Goal: Transaction & Acquisition: Purchase product/service

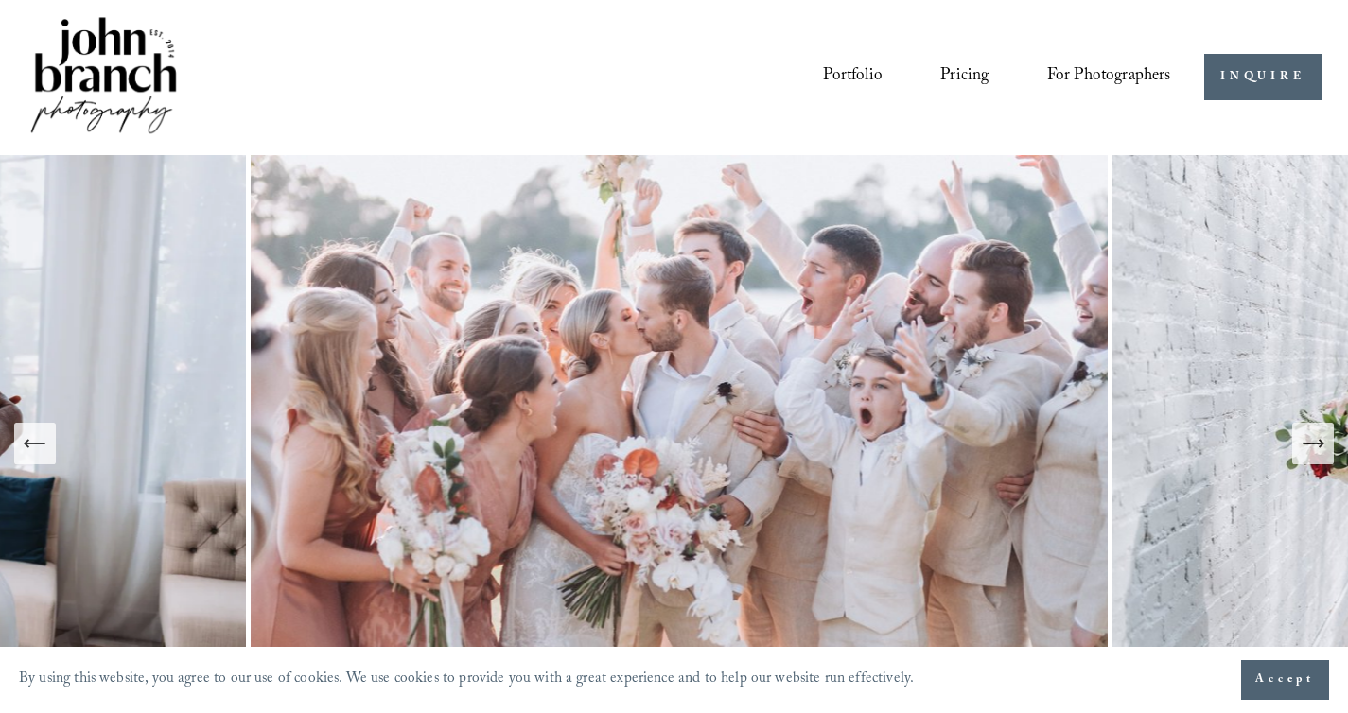
click at [1290, 699] on button "Accept" at bounding box center [1285, 680] width 88 height 40
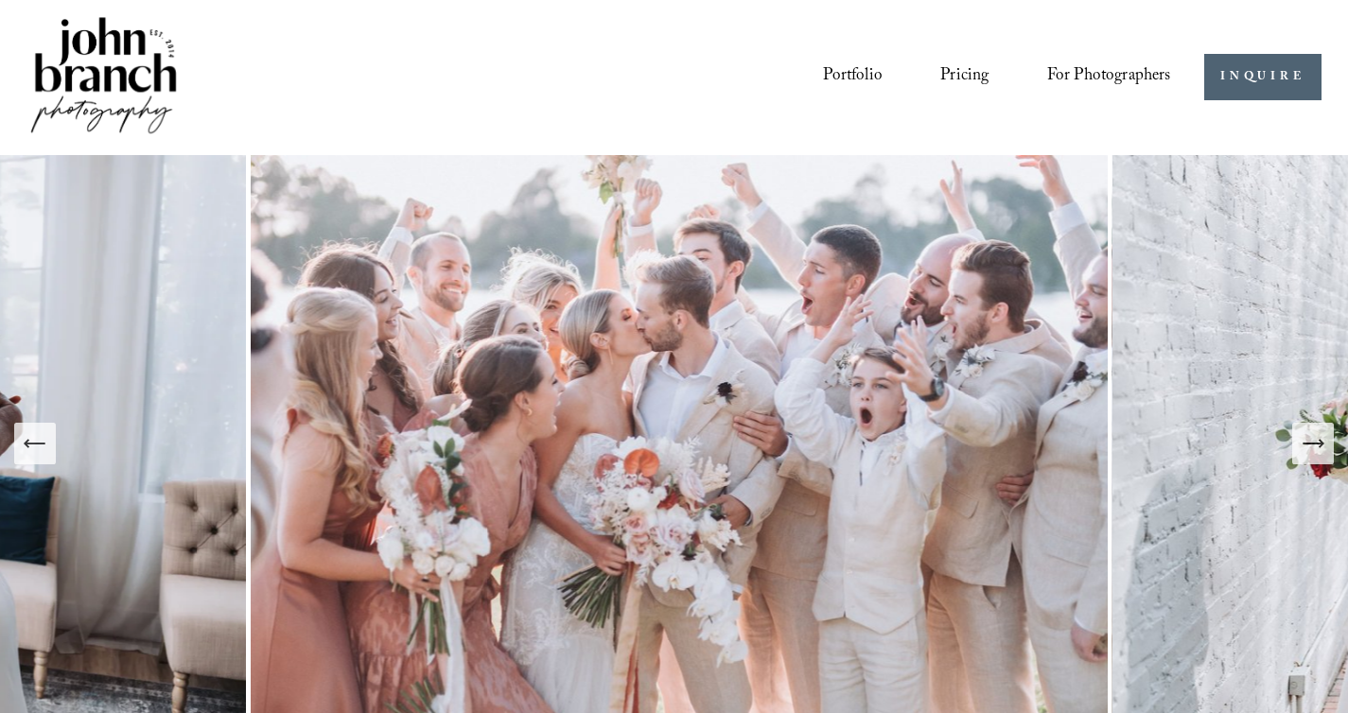
click at [0, 0] on span "Presets" at bounding box center [0, 0] width 0 height 0
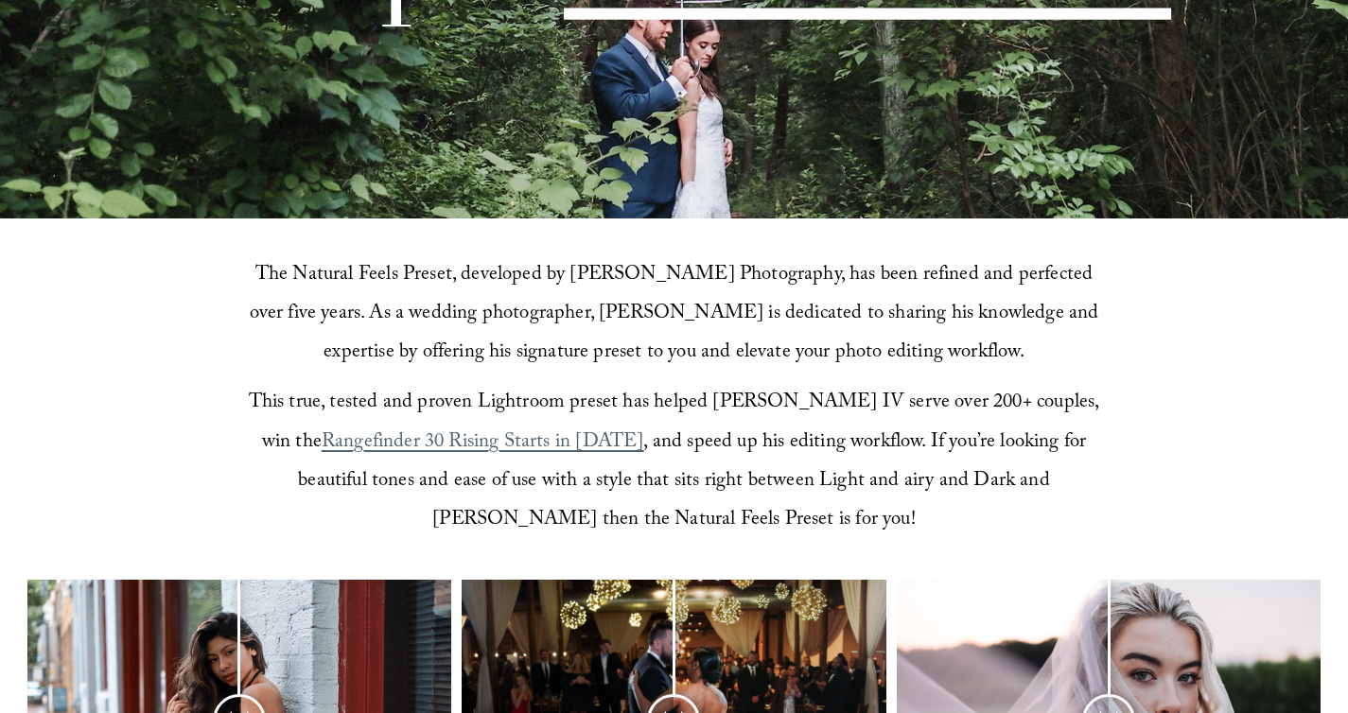
scroll to position [385, 0]
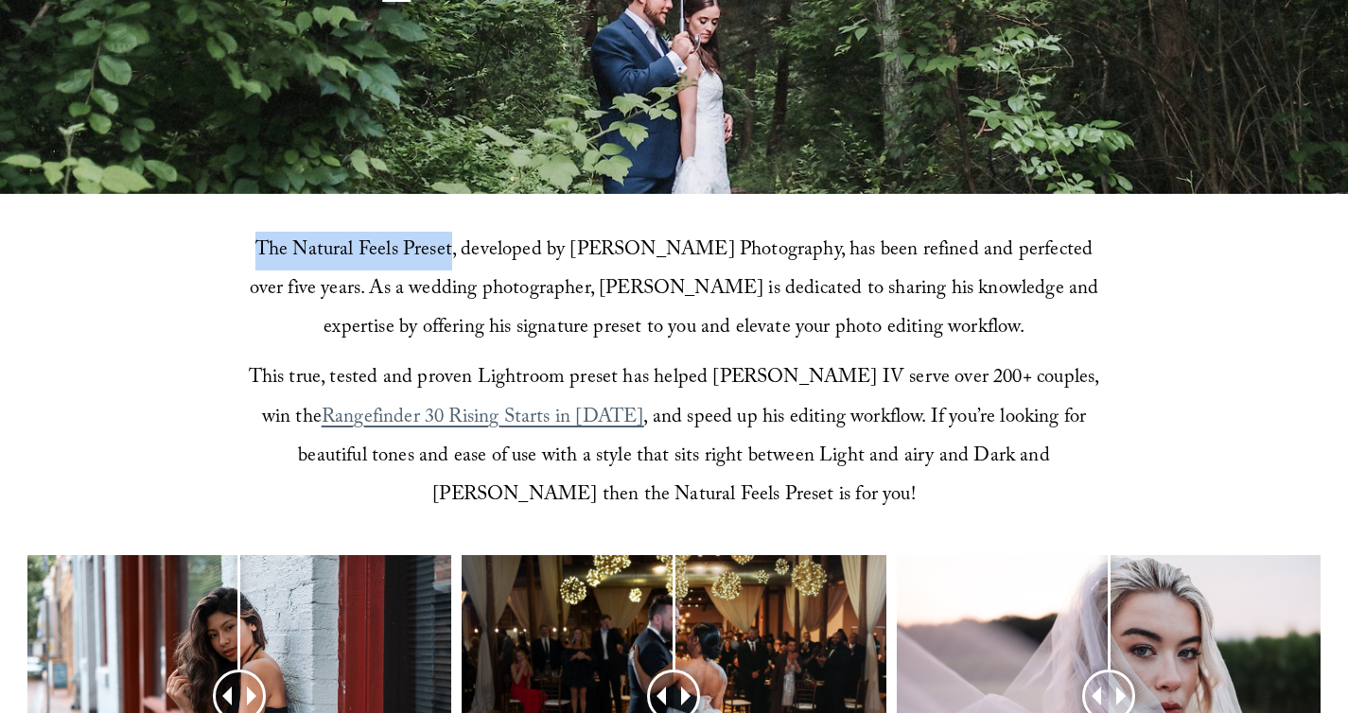
drag, startPoint x: 236, startPoint y: 249, endPoint x: 449, endPoint y: 250, distance: 212.8
click at [449, 250] on div "The Natural Feels Preset, developed by John Branch IV Photography, has been ref…" at bounding box center [674, 373] width 1348 height 359
copy span "The Natural Feels Preset"
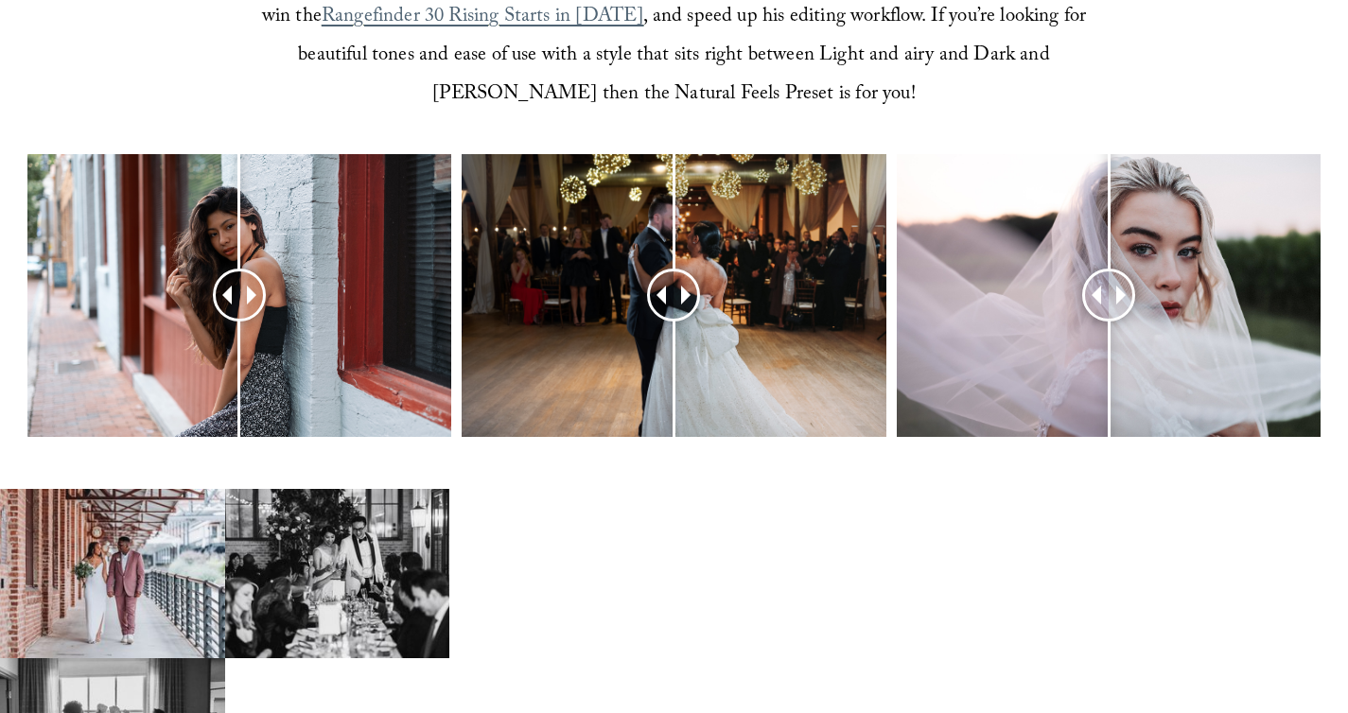
scroll to position [882, 0]
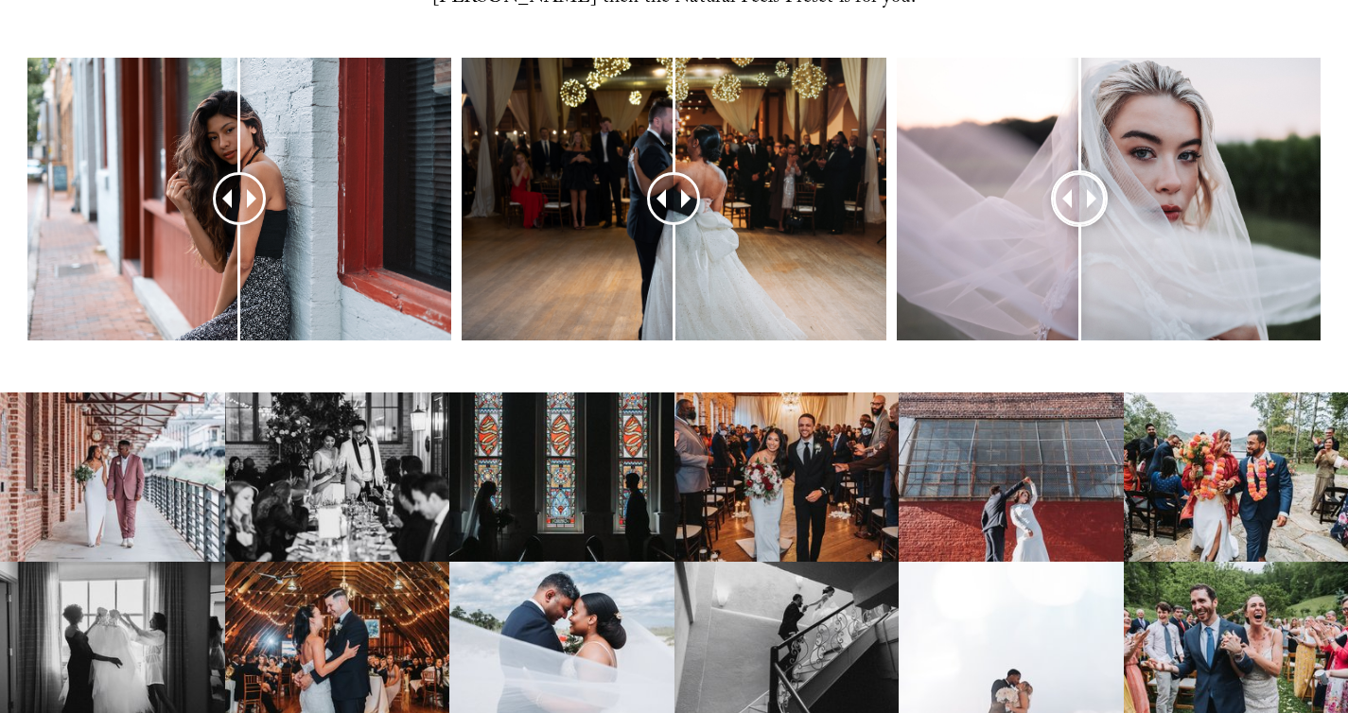
drag, startPoint x: 1096, startPoint y: 197, endPoint x: 1041, endPoint y: 253, distance: 78.2
click at [1055, 223] on div at bounding box center [1079, 199] width 48 height 48
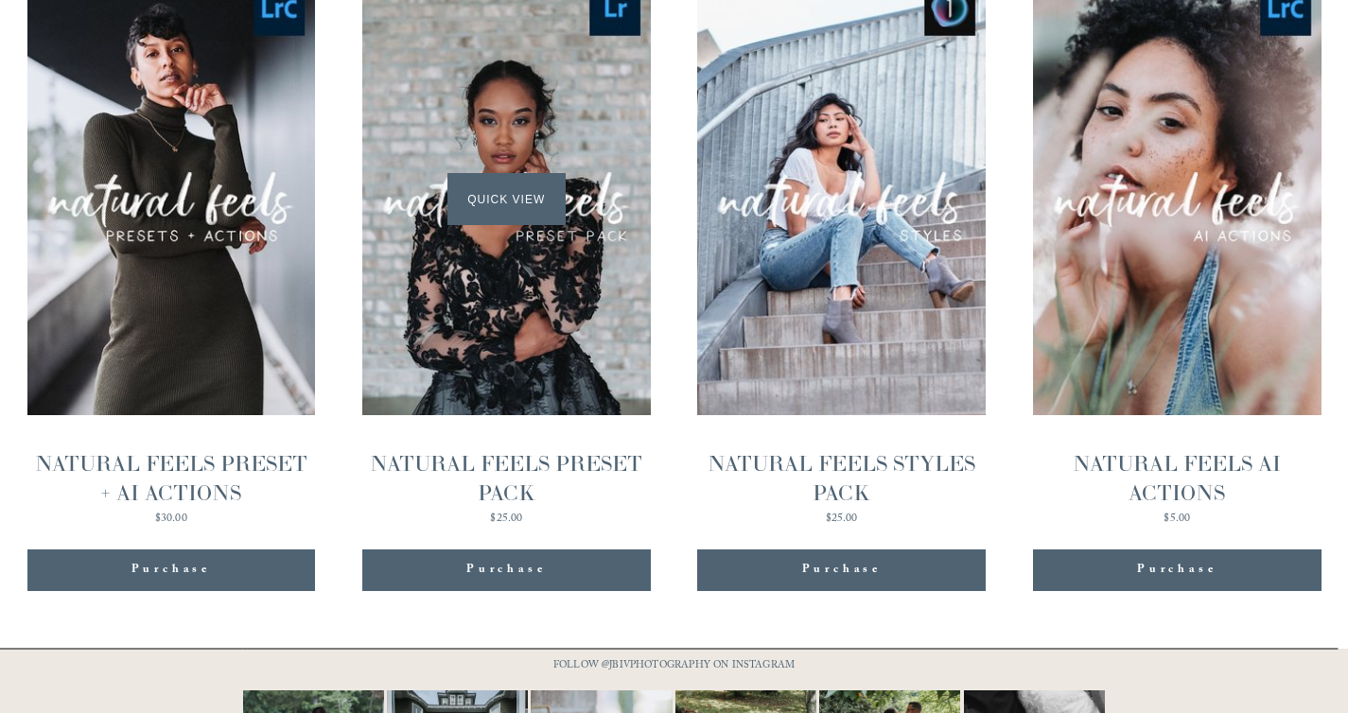
scroll to position [1867, 0]
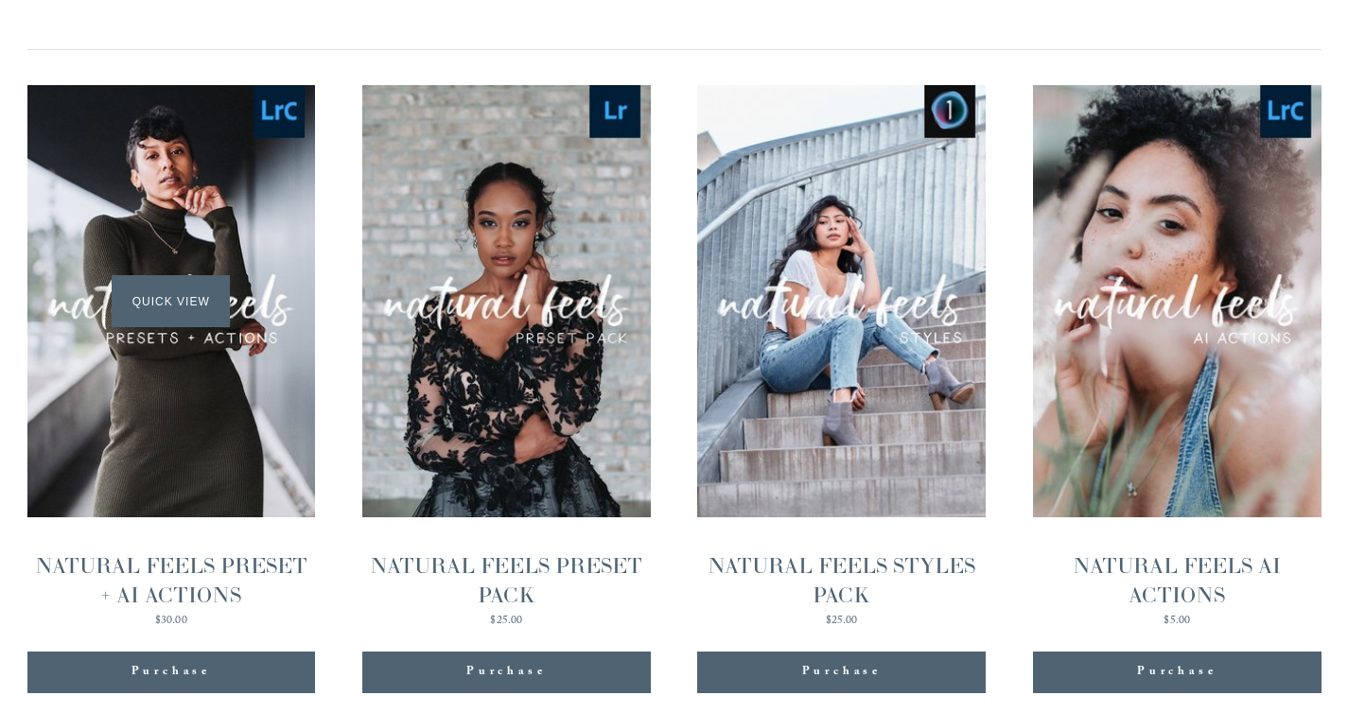
click at [287, 216] on div "Quick View" at bounding box center [171, 301] width 288 height 432
click at [255, 571] on div "NATURAL FEELS PRESET + AI ACTIONS" at bounding box center [171, 580] width 288 height 59
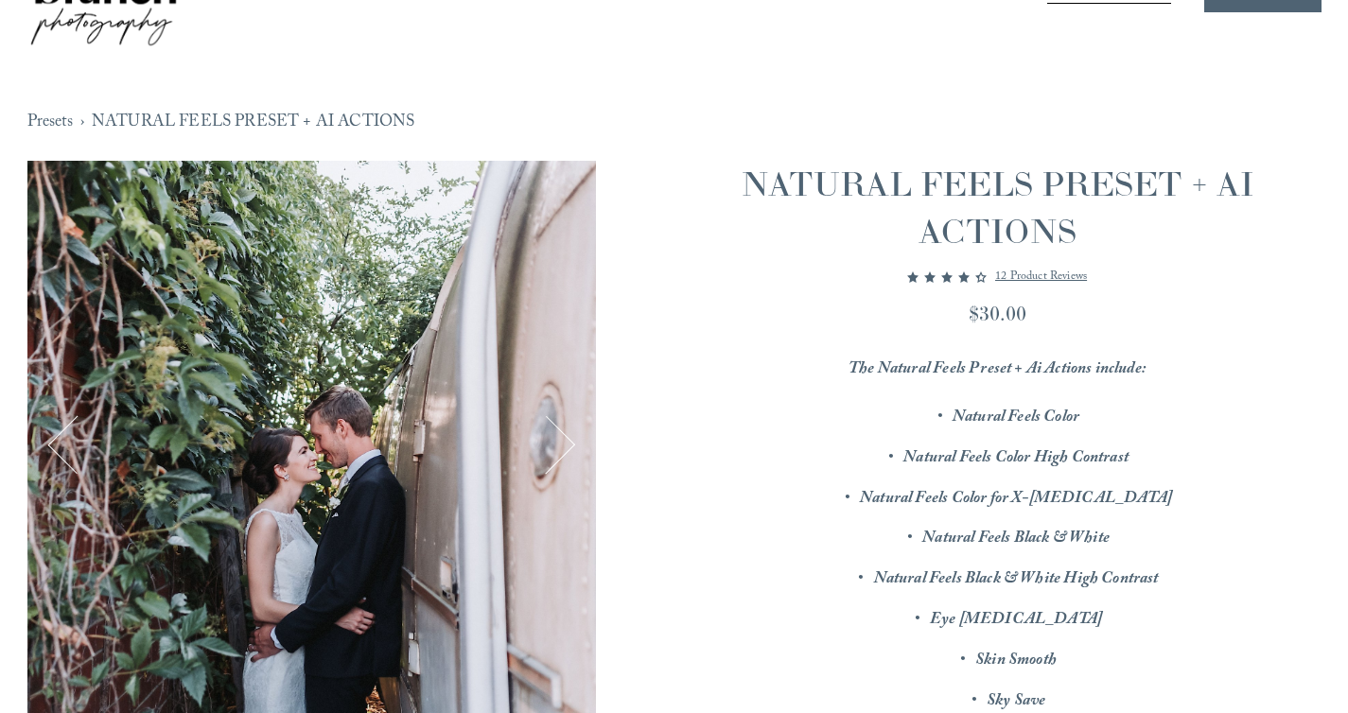
scroll to position [184, 0]
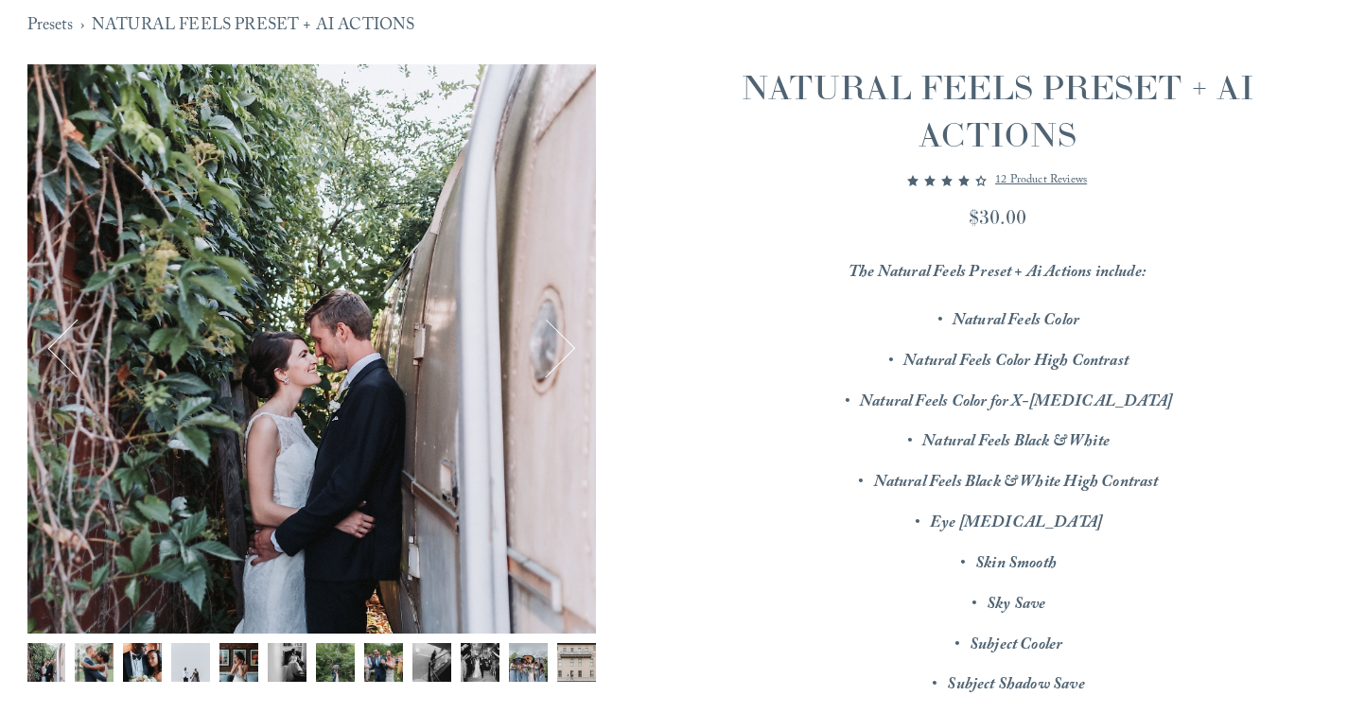
click at [552, 346] on button "Next" at bounding box center [546, 349] width 60 height 60
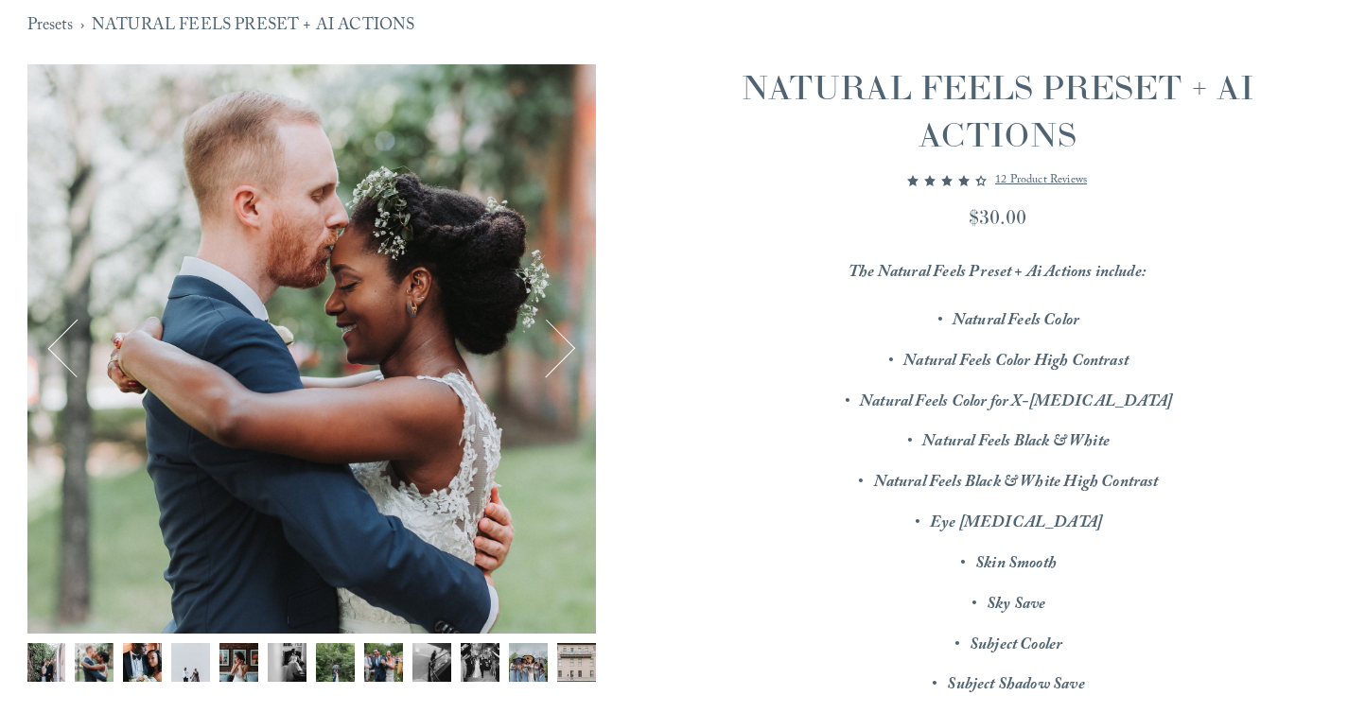
click at [552, 346] on button "Next" at bounding box center [546, 349] width 60 height 60
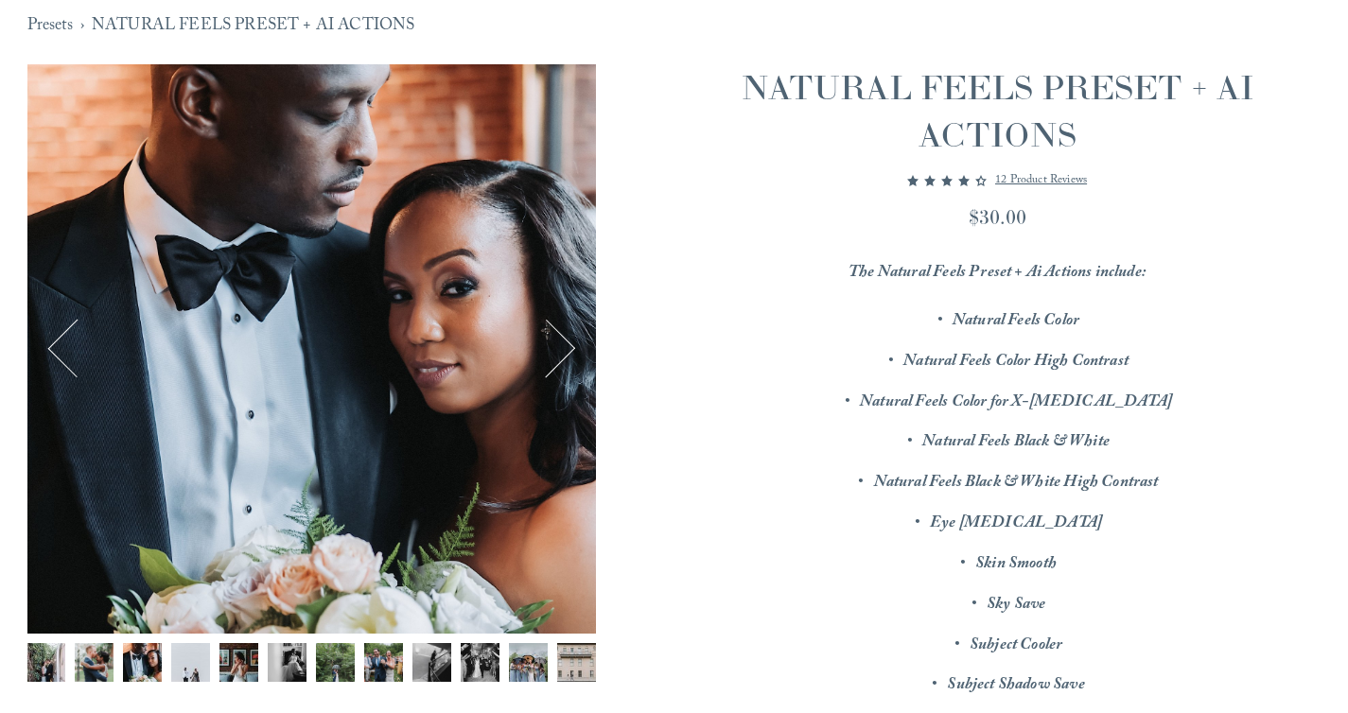
click at [552, 346] on button "Next" at bounding box center [546, 349] width 60 height 60
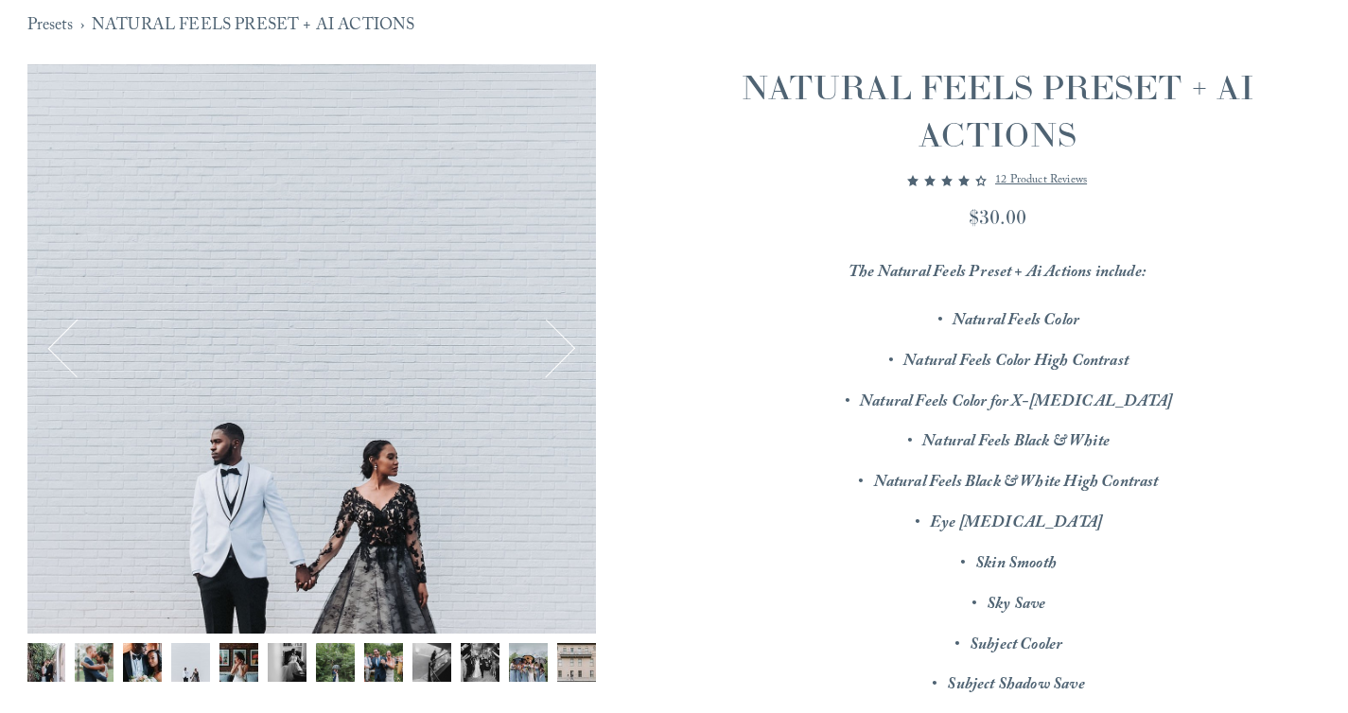
click at [552, 346] on button "Next" at bounding box center [546, 349] width 60 height 60
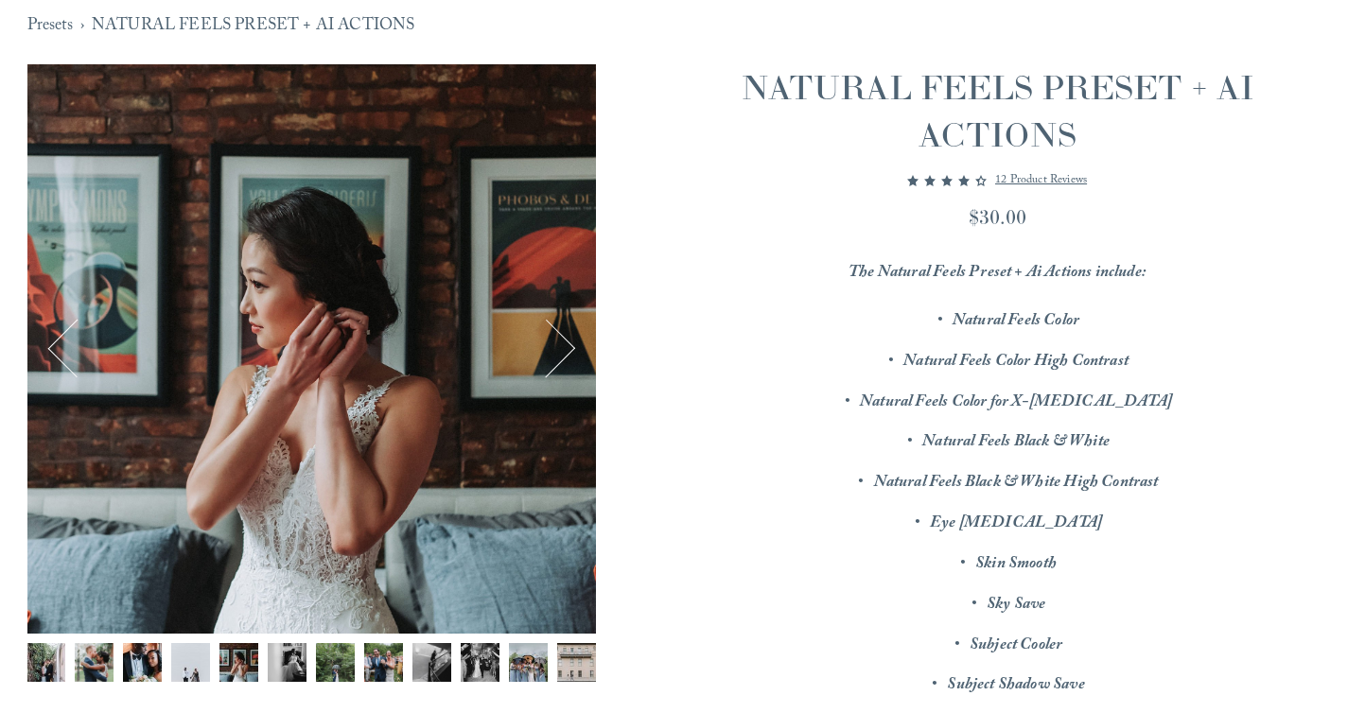
click at [552, 346] on button "Next" at bounding box center [546, 349] width 60 height 60
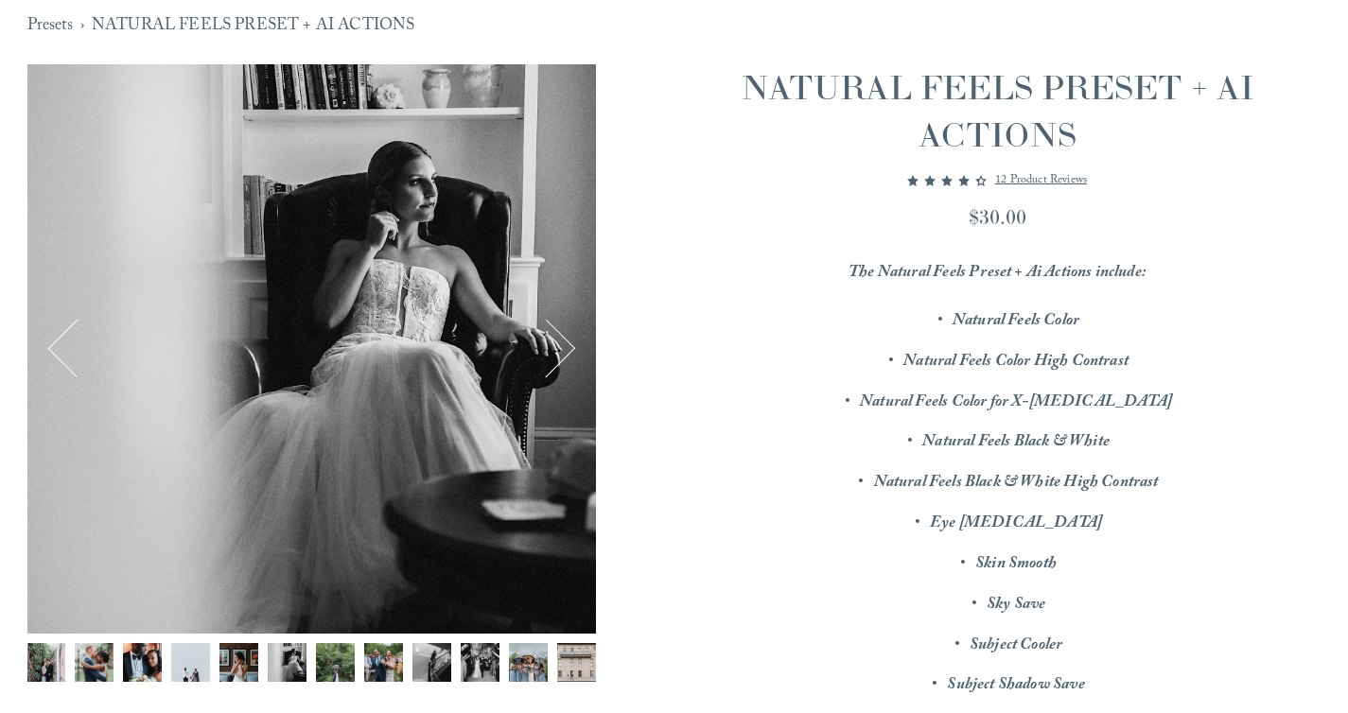
click at [552, 346] on button "Next" at bounding box center [546, 349] width 60 height 60
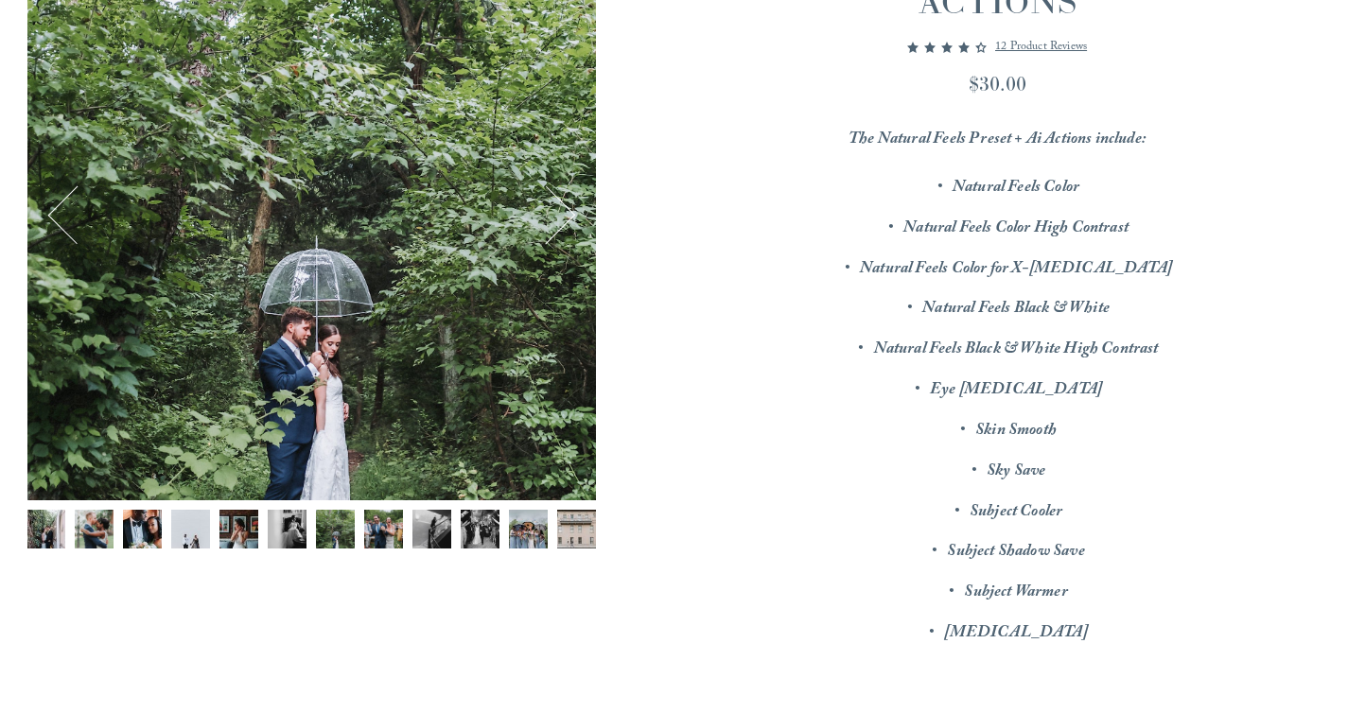
scroll to position [0, 0]
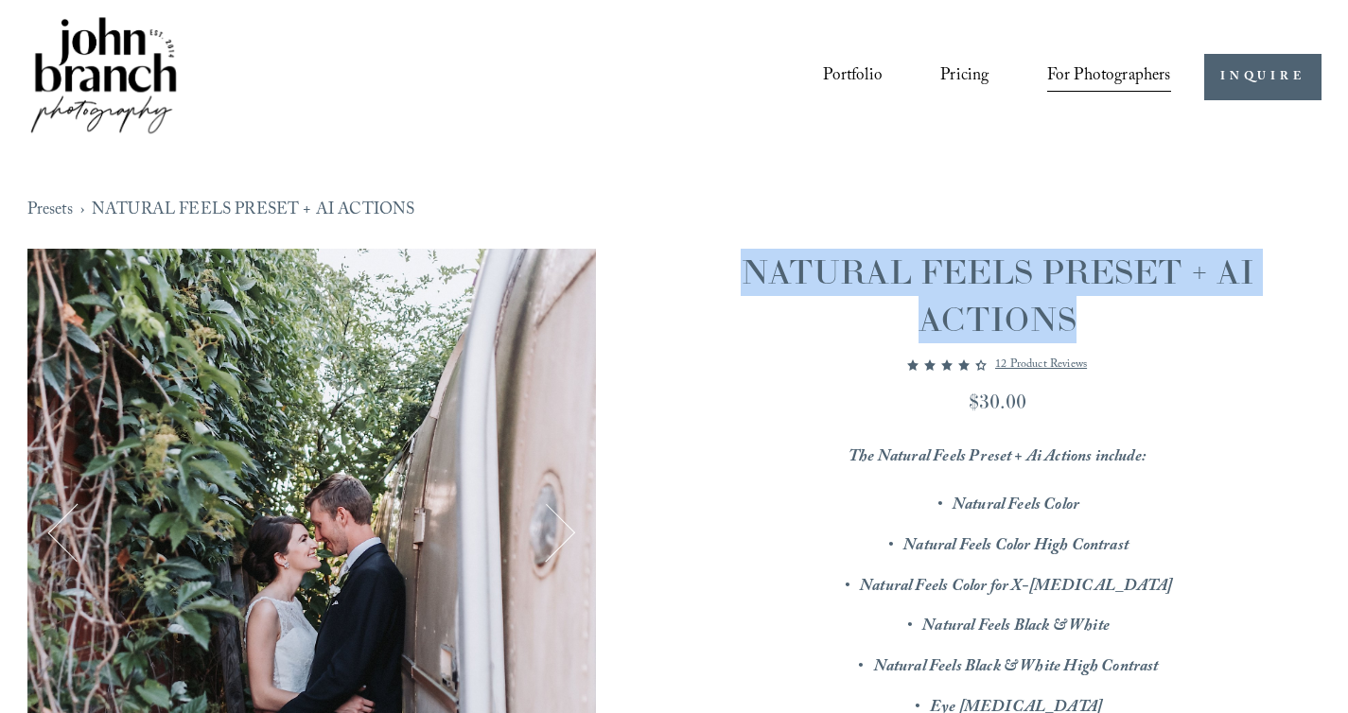
drag, startPoint x: 740, startPoint y: 275, endPoint x: 1117, endPoint y: 322, distance: 380.2
click at [1117, 322] on h1 "NATURAL FEELS PRESET + AI ACTIONS" at bounding box center [997, 297] width 648 height 96
copy h1 "NATURAL FEELS PRESET + AI ACTIONS"
